Goal: Find specific page/section: Find specific page/section

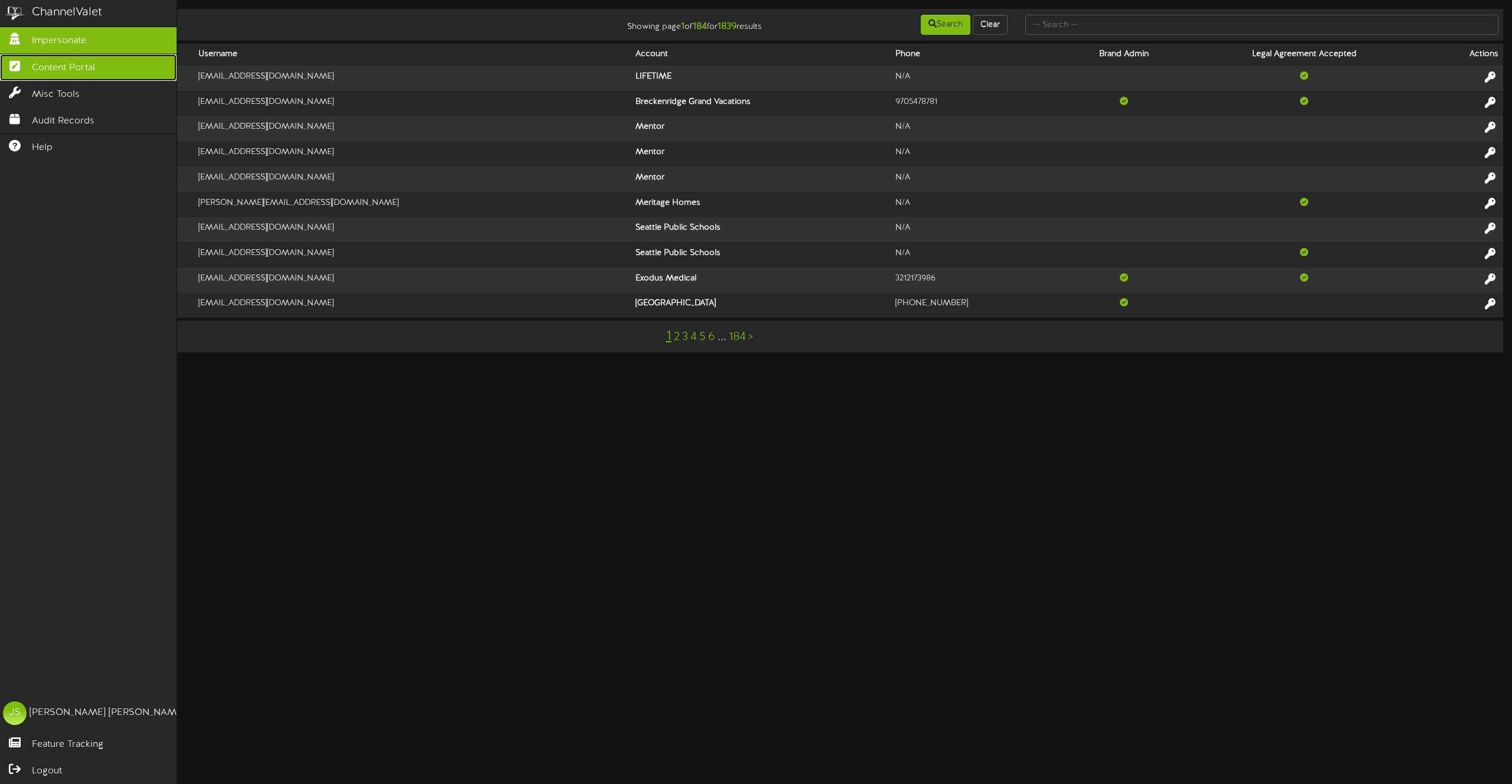
click at [26, 69] on icon at bounding box center [14, 65] width 29 height 9
click at [50, 65] on span "Content Portal" at bounding box center [63, 68] width 63 height 14
